Goal: Information Seeking & Learning: Compare options

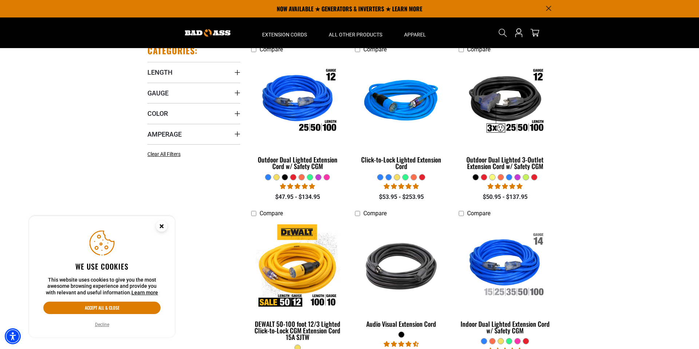
scroll to position [166, 0]
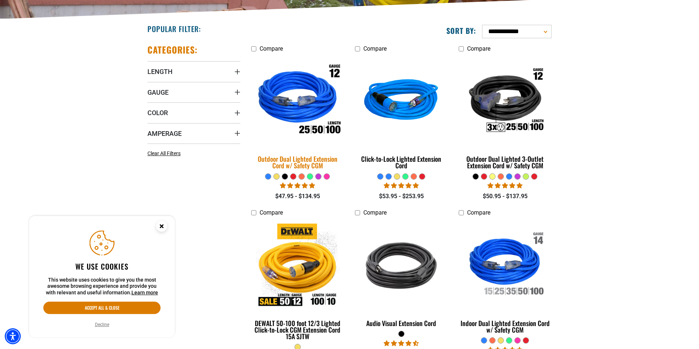
click at [291, 108] on img at bounding box center [298, 101] width 102 height 93
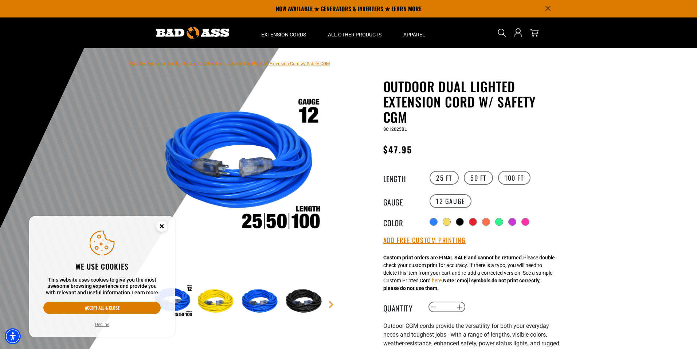
click at [498, 183] on div "25 FT 50 FT 100 FT" at bounding box center [495, 178] width 134 height 16
click at [502, 180] on label "100 FT" at bounding box center [514, 178] width 32 height 14
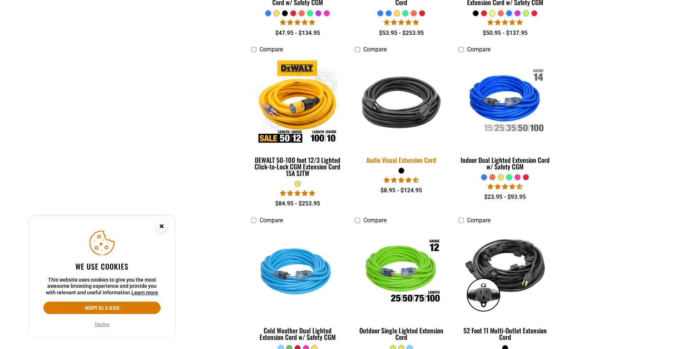
scroll to position [338, 0]
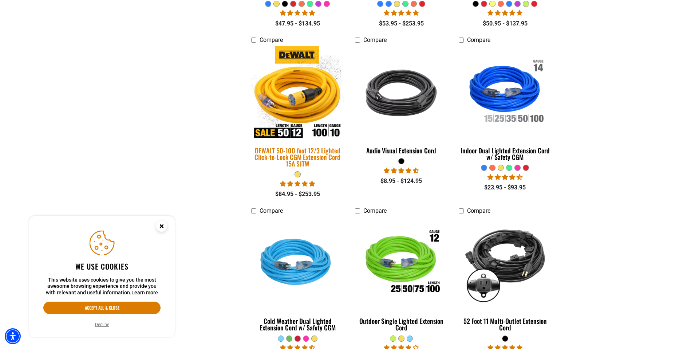
click at [310, 95] on img at bounding box center [298, 92] width 102 height 93
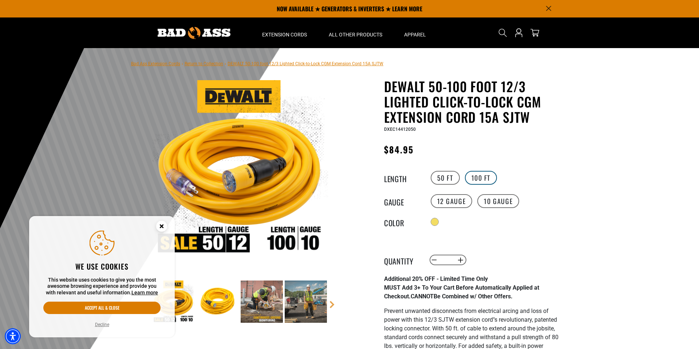
click at [487, 178] on label "100 FT" at bounding box center [481, 178] width 32 height 14
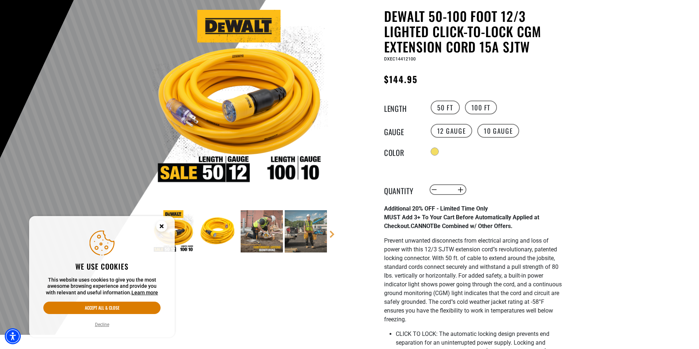
scroll to position [71, 0]
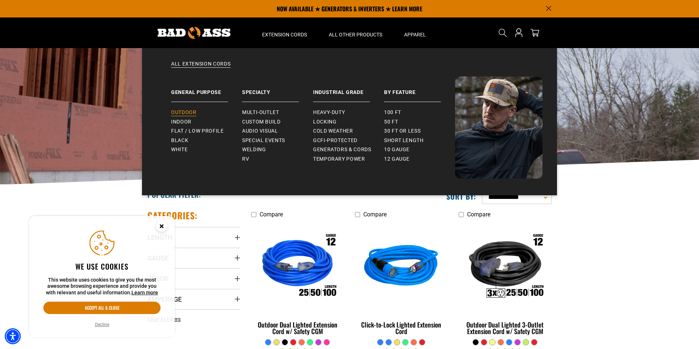
click at [197, 110] on link "Outdoor" at bounding box center [206, 112] width 71 height 9
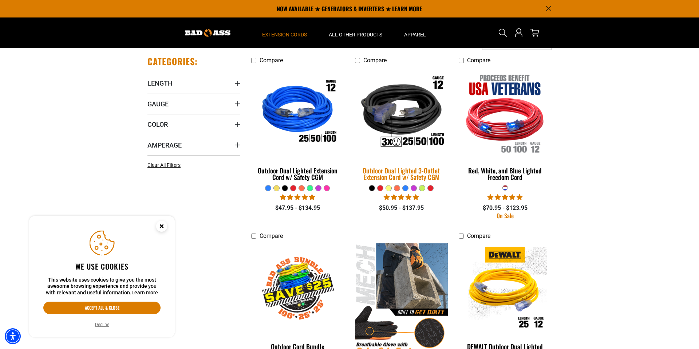
scroll to position [151, 0]
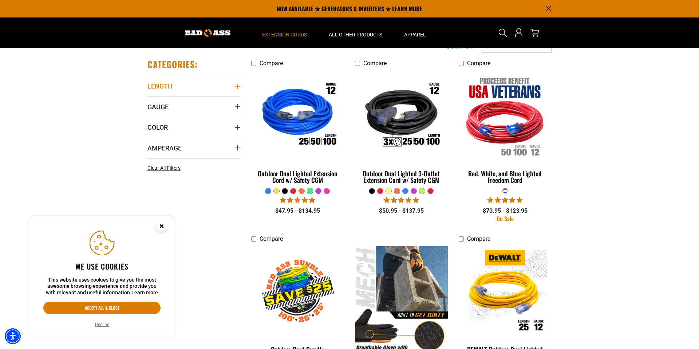
click at [177, 80] on summary "Length" at bounding box center [194, 86] width 93 height 20
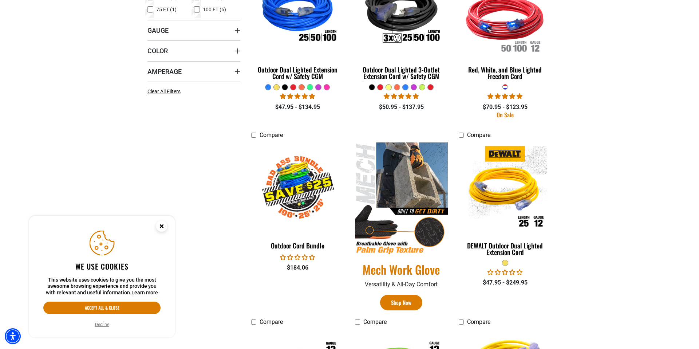
scroll to position [256, 0]
